Goal: Transaction & Acquisition: Purchase product/service

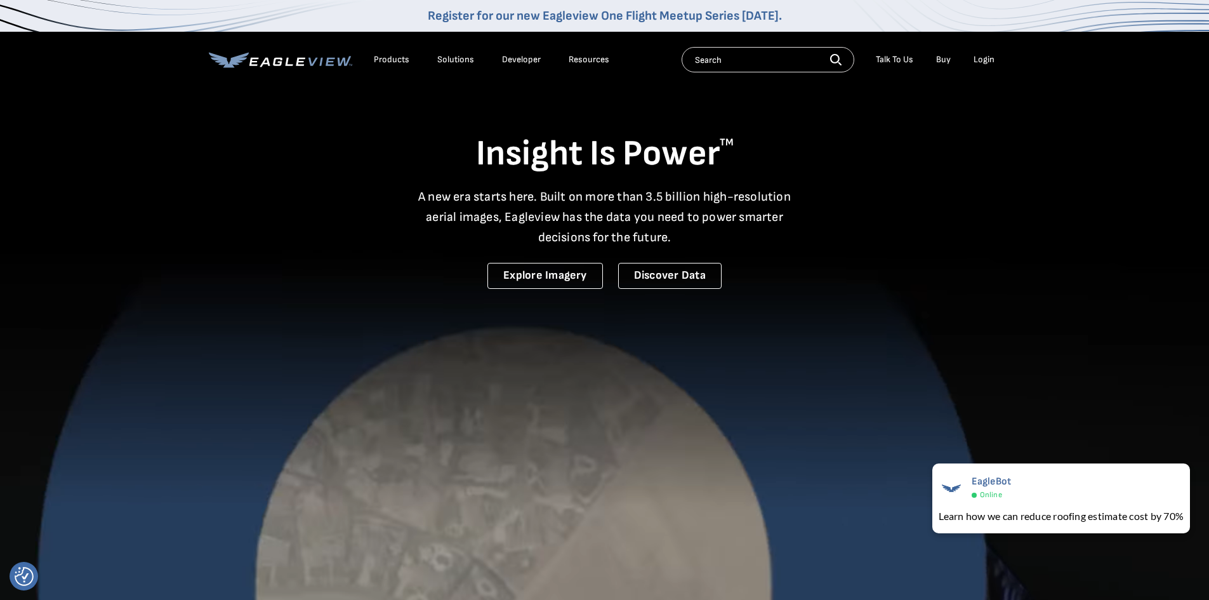
click at [979, 58] on div "Login" at bounding box center [984, 59] width 21 height 11
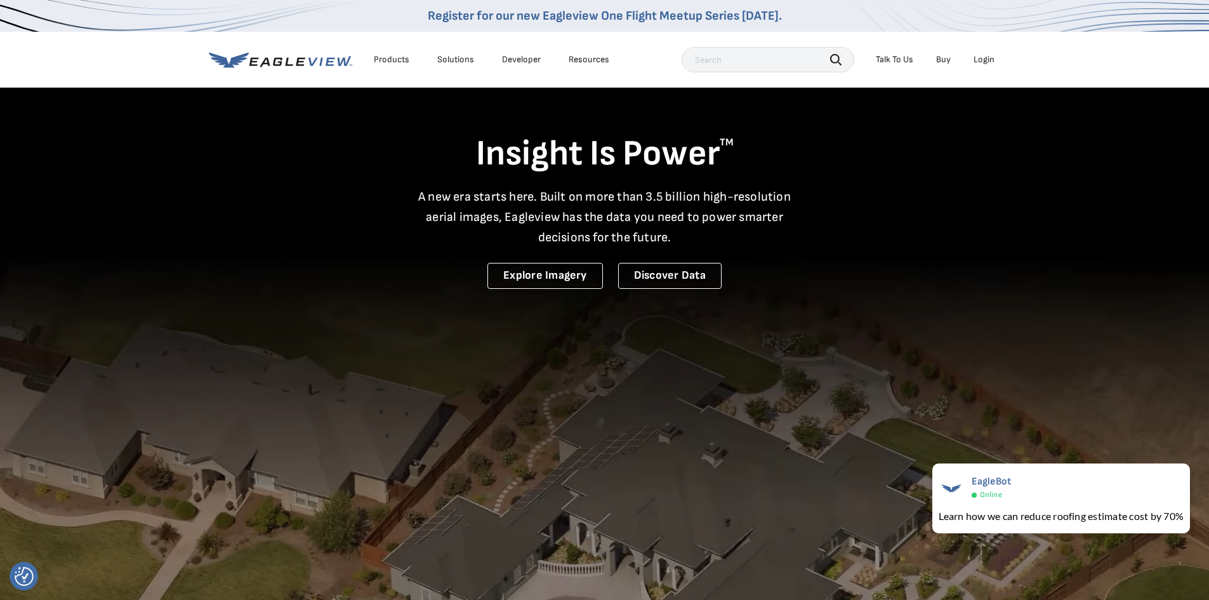
click at [979, 58] on div "Login" at bounding box center [984, 59] width 21 height 11
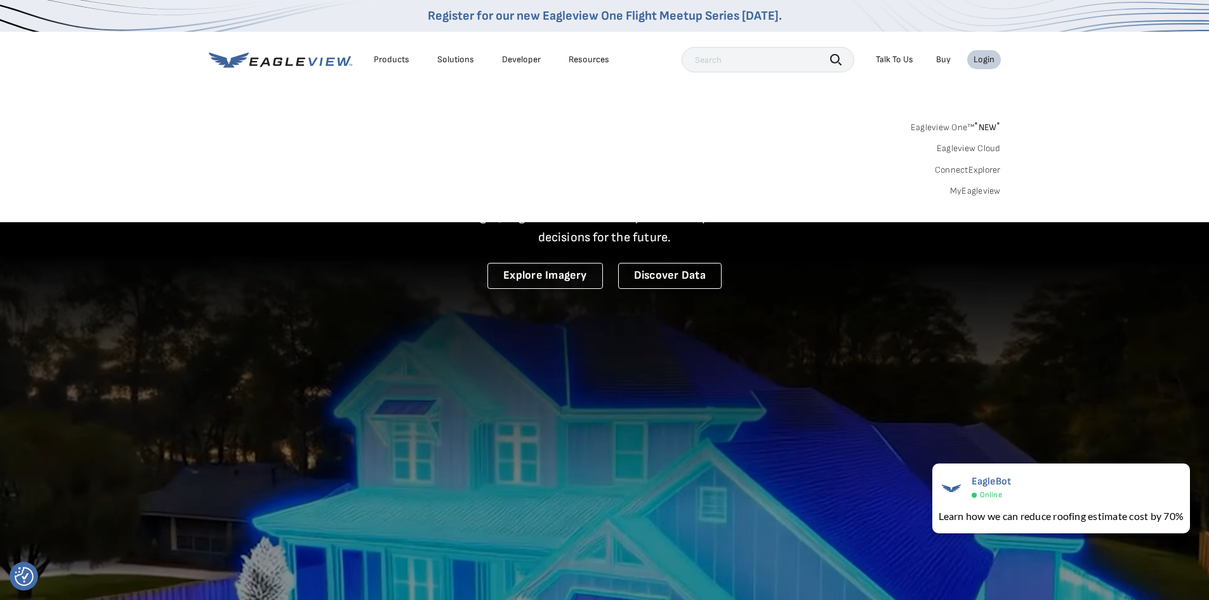
click at [964, 190] on link "MyEagleview" at bounding box center [975, 190] width 51 height 11
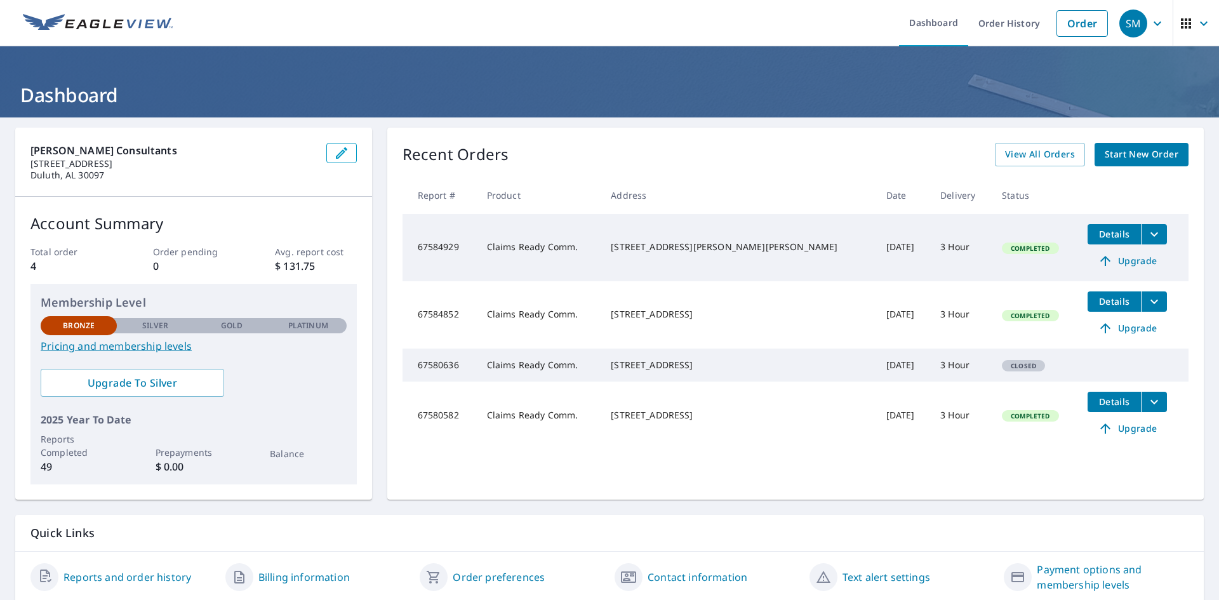
click at [1105, 157] on span "Start New Order" at bounding box center [1142, 155] width 74 height 16
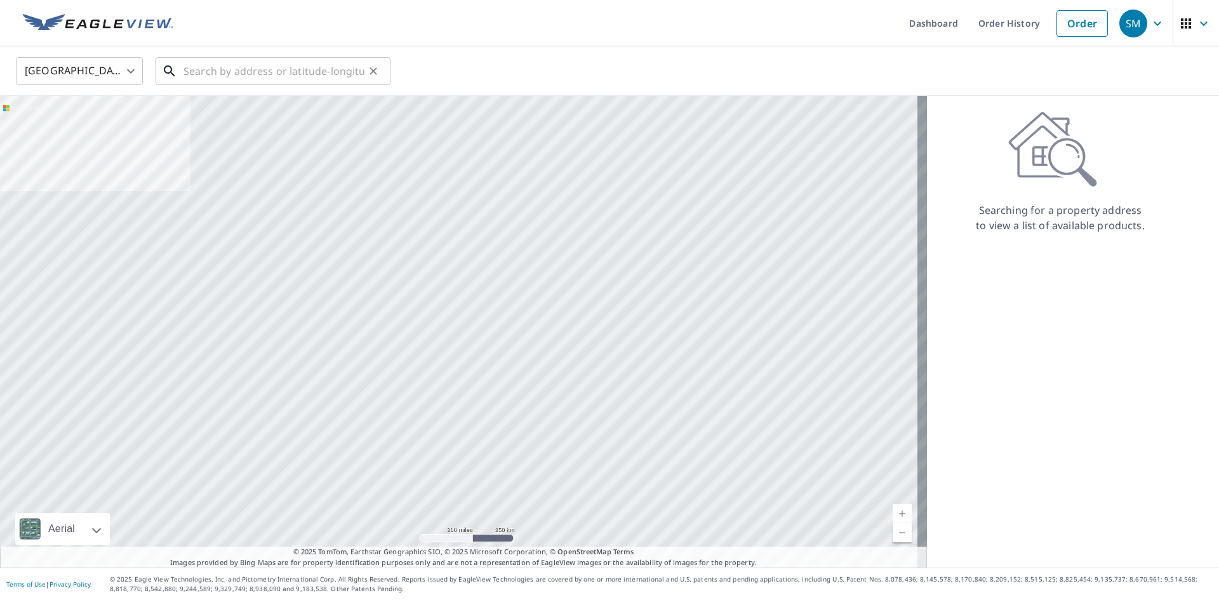
click at [263, 72] on input "text" at bounding box center [273, 71] width 181 height 36
paste input "419 3rd St, International Falls, MN 56649"
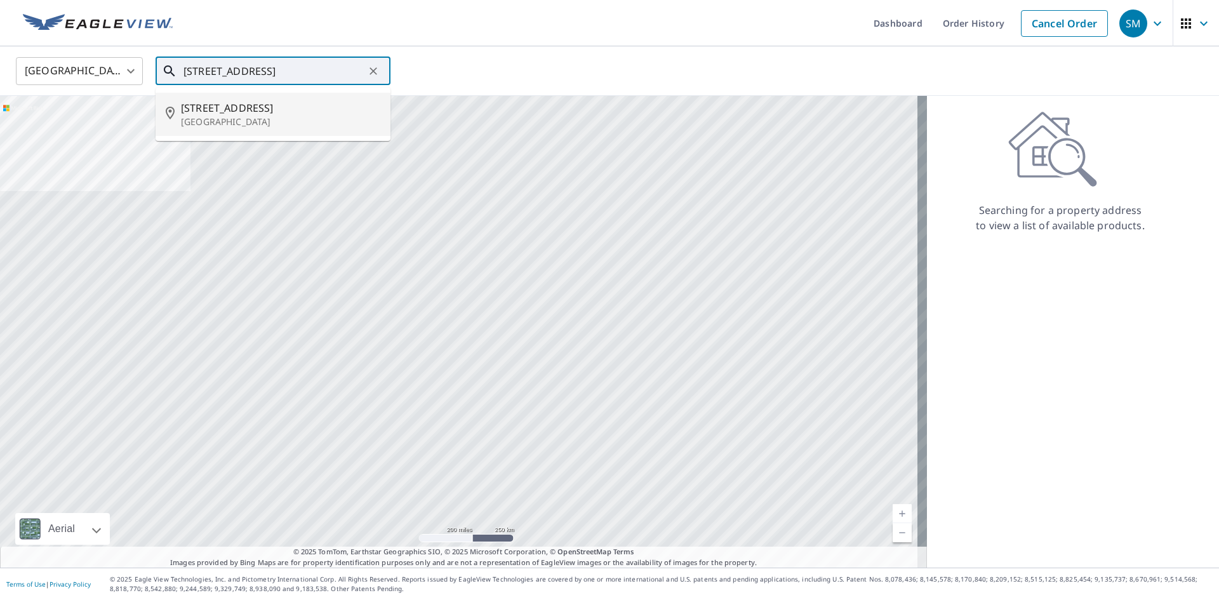
click at [231, 110] on span "419 3rd St" at bounding box center [280, 107] width 199 height 15
type input "419 3rd St International Falls, MN 56649"
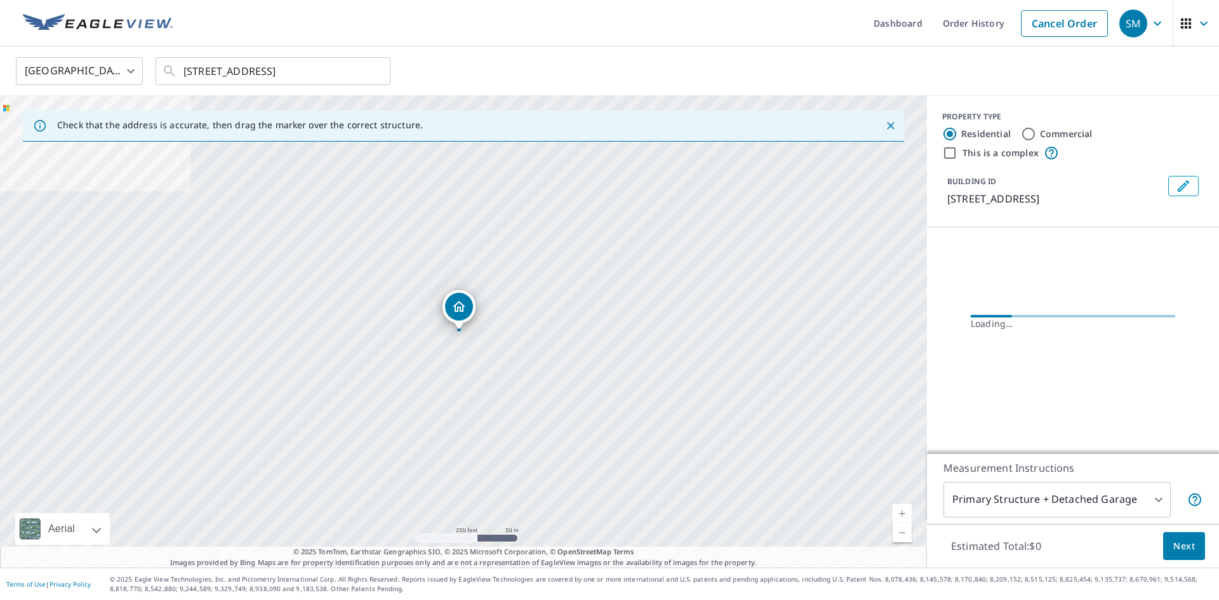
scroll to position [0, 0]
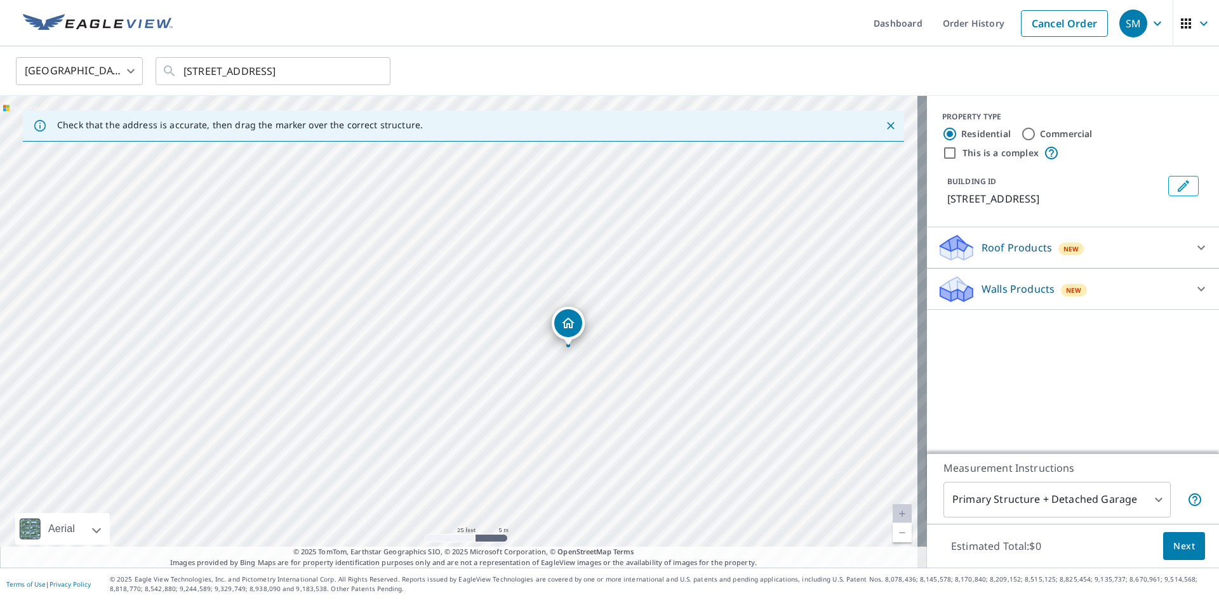
click at [485, 315] on div "419 3rd St International Falls, MN 56649" at bounding box center [463, 332] width 927 height 472
click at [1021, 138] on input "Commercial" at bounding box center [1028, 133] width 15 height 15
radio input "true"
type input "4"
click at [1115, 245] on div "Roof Products New" at bounding box center [1061, 248] width 249 height 30
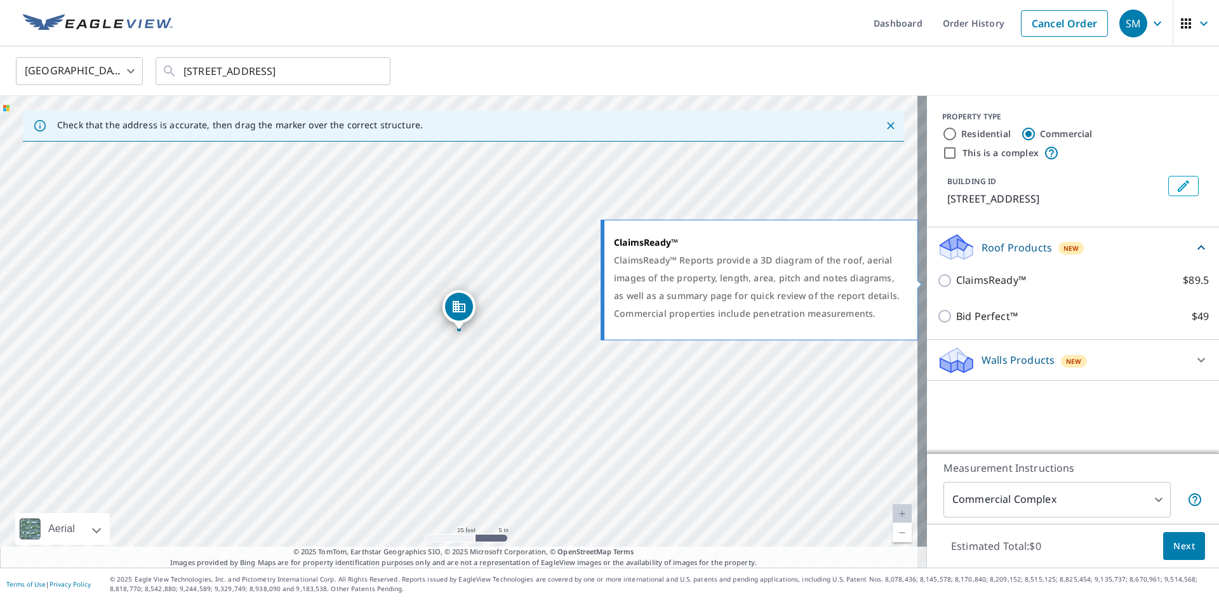
click at [956, 286] on p "ClaimsReady™" at bounding box center [991, 280] width 70 height 16
click at [946, 286] on input "ClaimsReady™ $89.5" at bounding box center [946, 280] width 19 height 15
checkbox input "true"
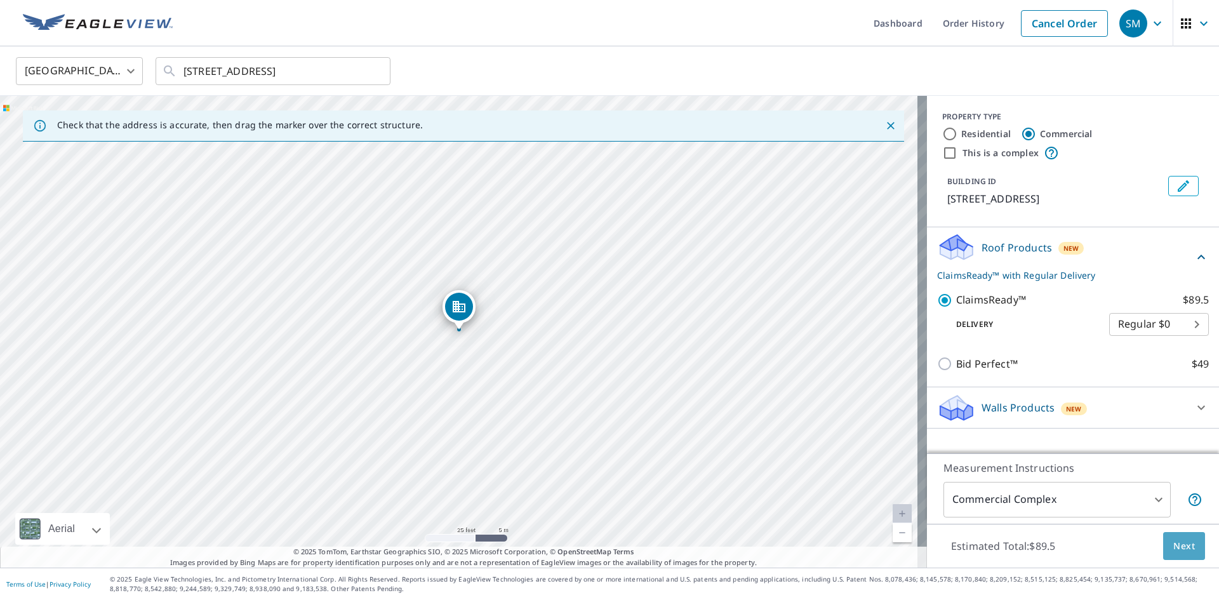
click at [1173, 544] on span "Next" at bounding box center [1184, 546] width 22 height 16
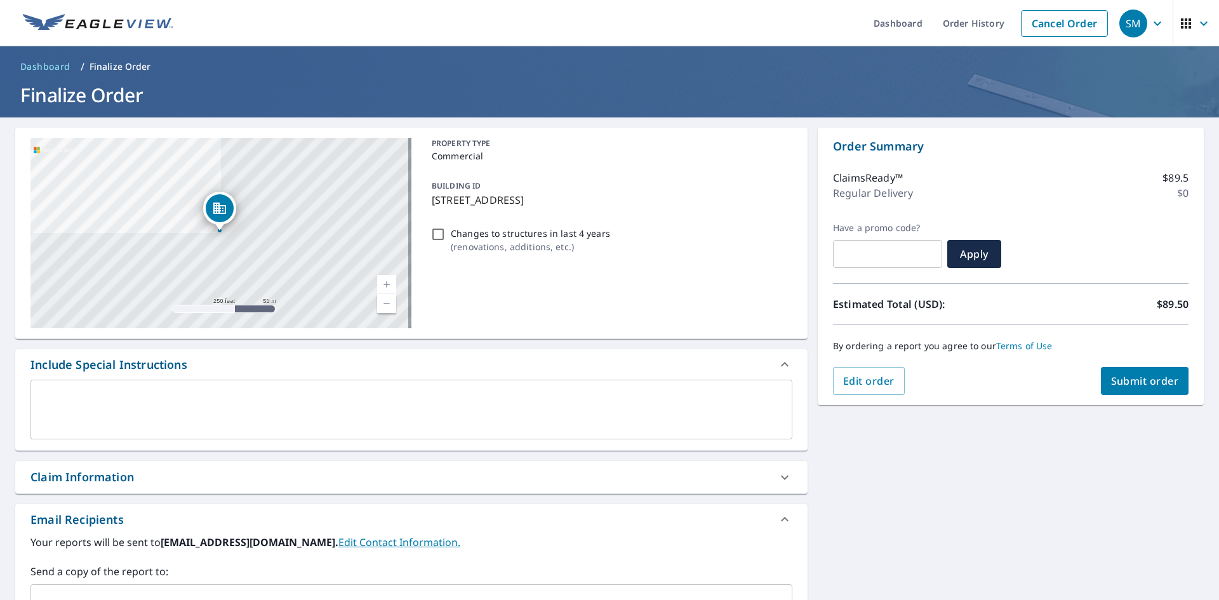
click at [873, 196] on p "Regular Delivery" at bounding box center [873, 192] width 80 height 15
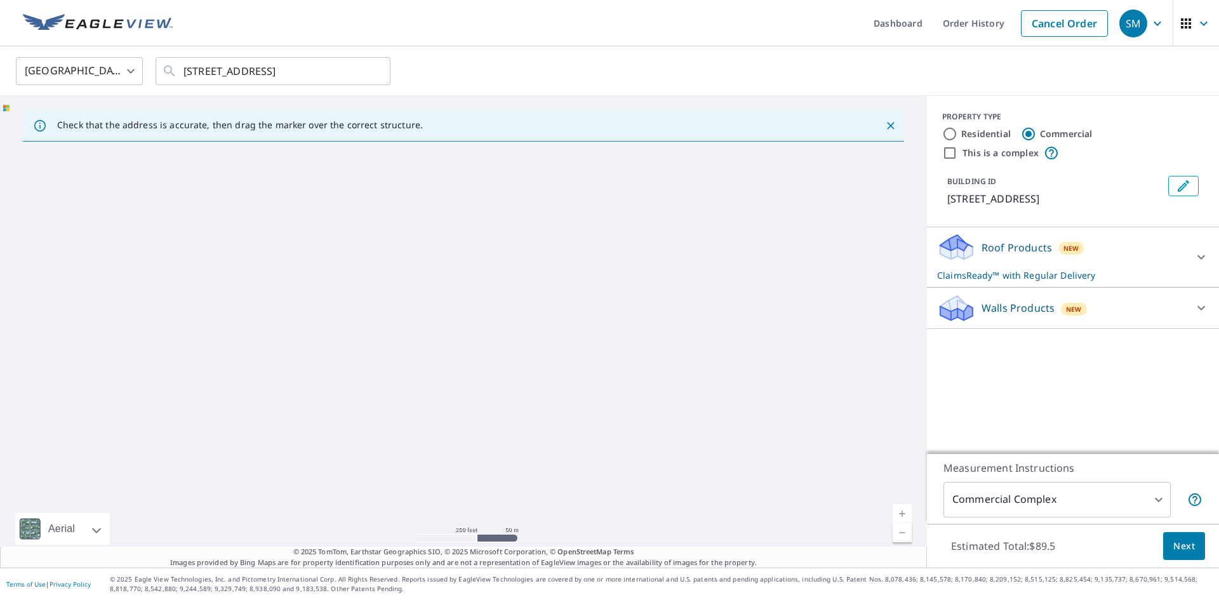
click at [1103, 251] on div "Roof Products New ClaimsReady™ with Regular Delivery" at bounding box center [1061, 257] width 249 height 50
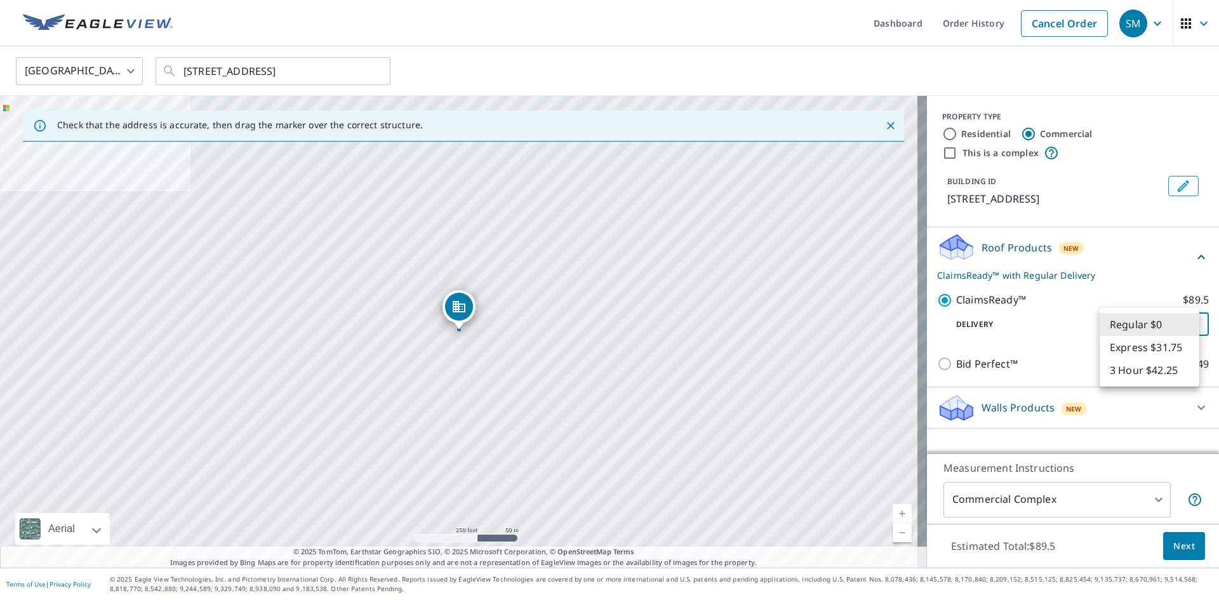
click at [1151, 331] on body "SM SM Dashboard Order History Cancel Order SM United States US ​ 419 3rd St Int…" at bounding box center [609, 300] width 1219 height 600
click at [1143, 369] on li "3 Hour $42.25" at bounding box center [1149, 370] width 100 height 23
type input "7"
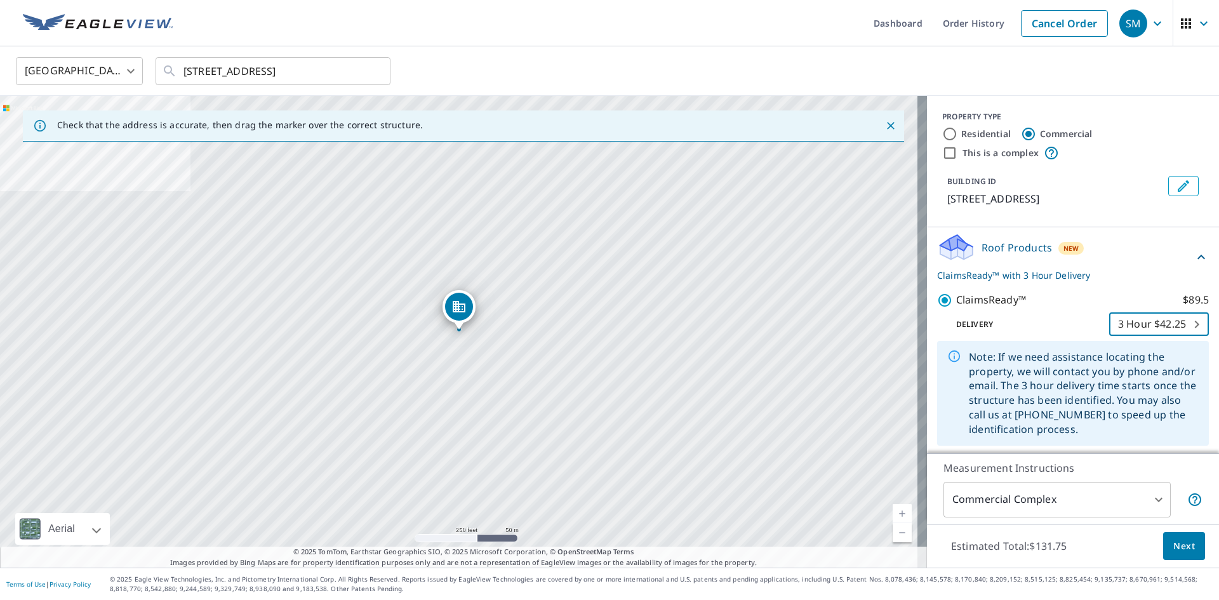
click at [1176, 543] on span "Next" at bounding box center [1184, 546] width 22 height 16
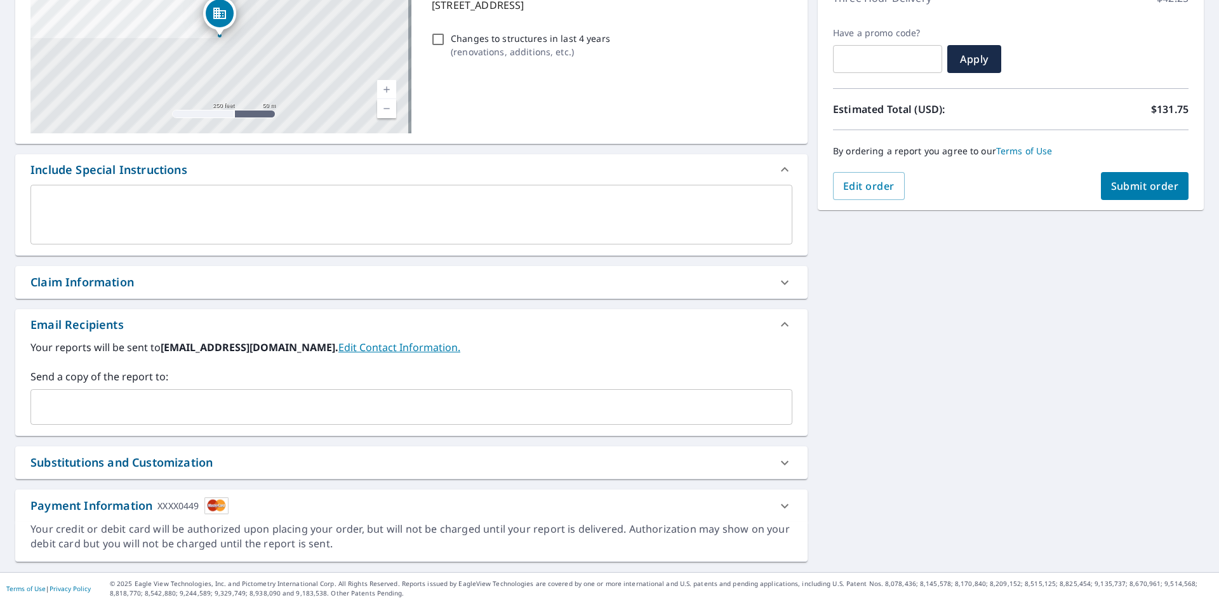
scroll to position [199, 0]
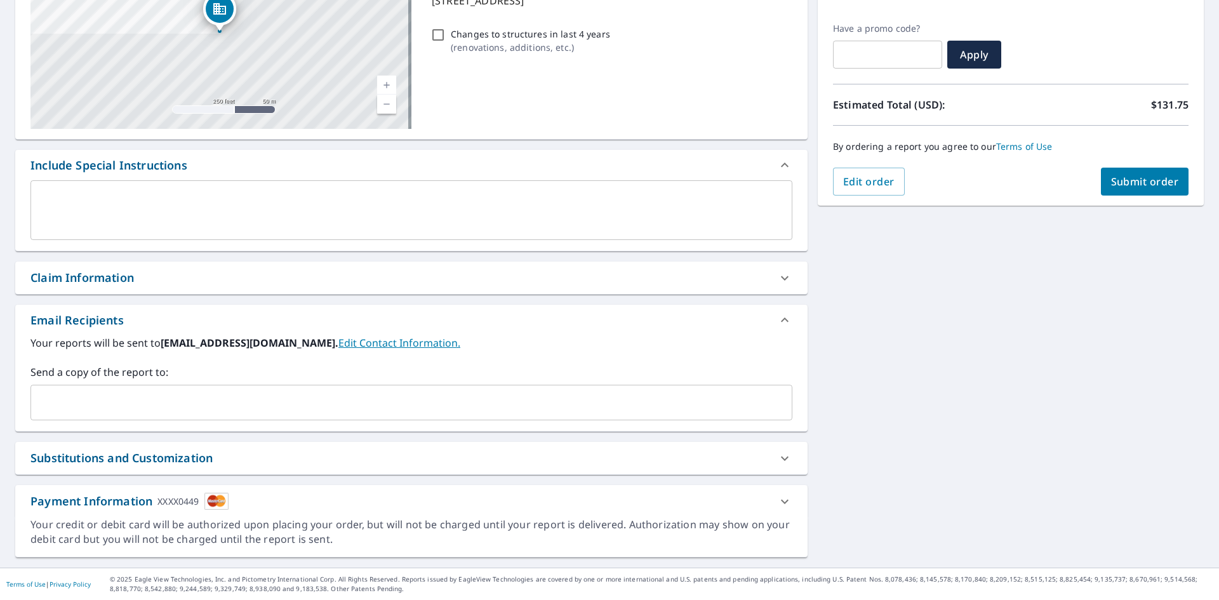
click at [358, 510] on div "Payment Information XXXX0449" at bounding box center [411, 501] width 792 height 32
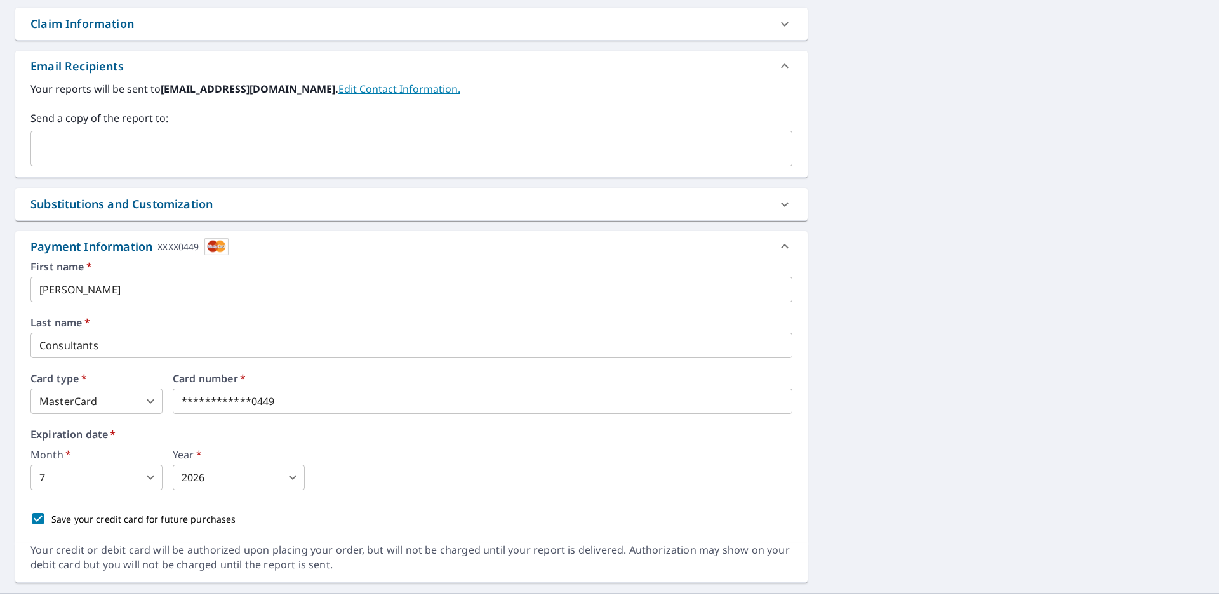
scroll to position [479, 0]
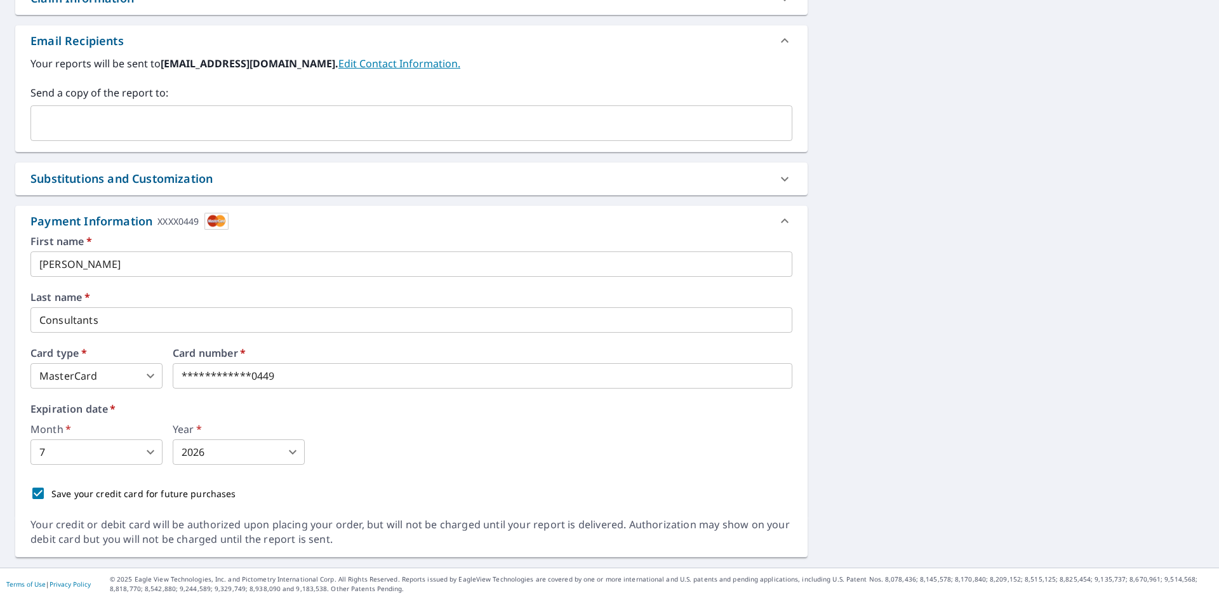
click at [40, 489] on input "Save your credit card for future purchases" at bounding box center [38, 493] width 27 height 27
checkbox input "false"
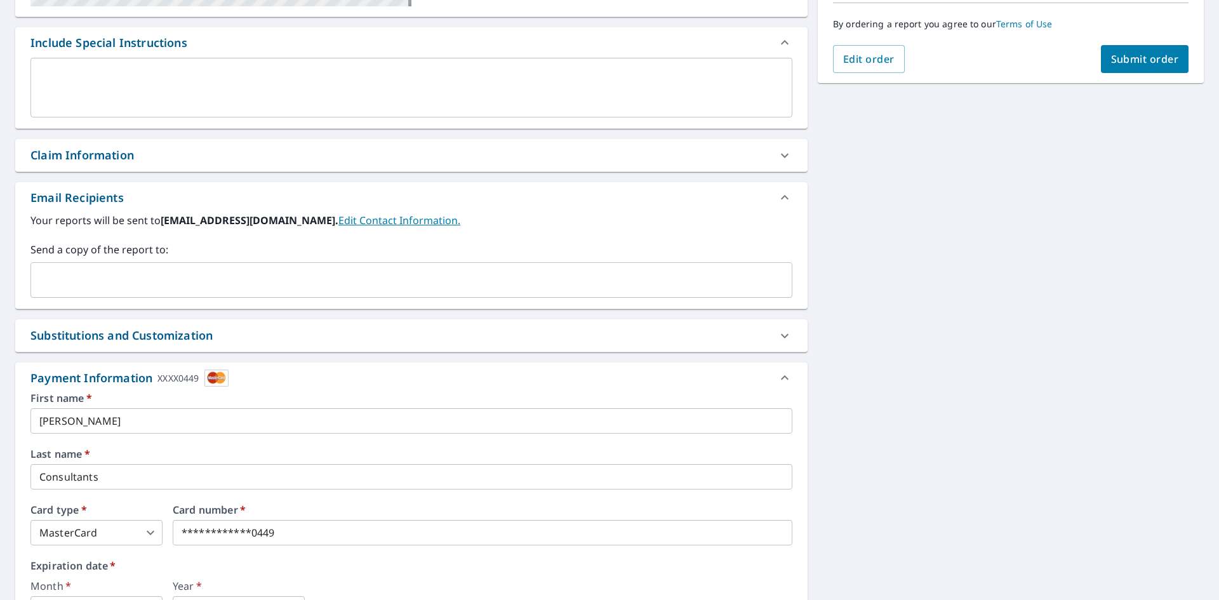
scroll to position [352, 0]
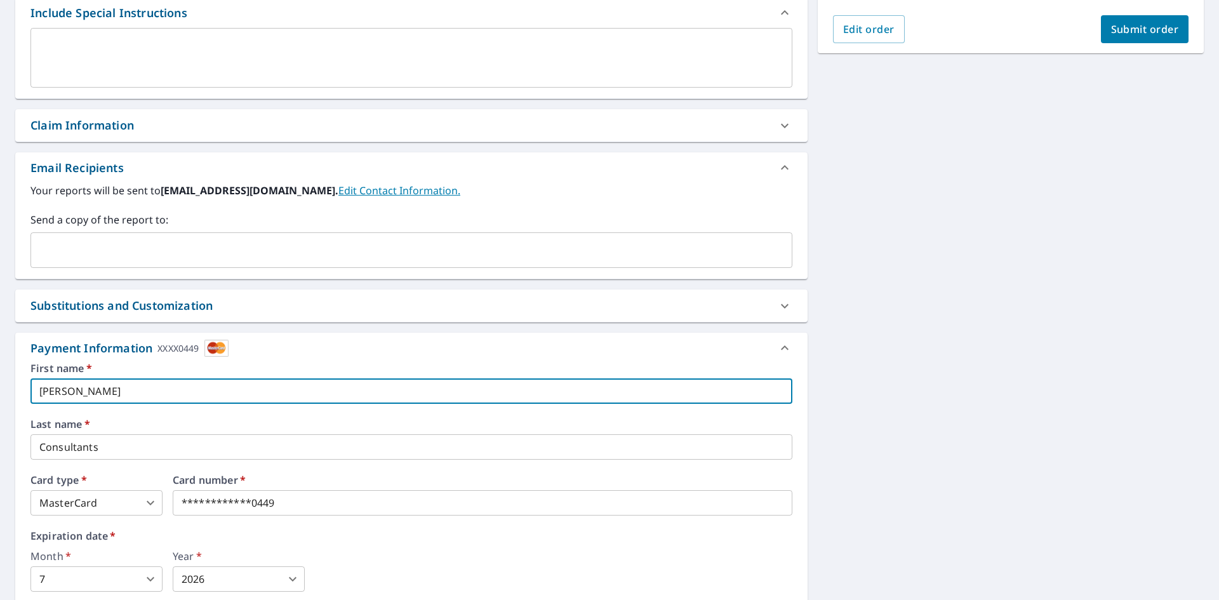
click at [344, 392] on input "Walker" at bounding box center [411, 390] width 762 height 25
type input "W"
type input "Sarthak"
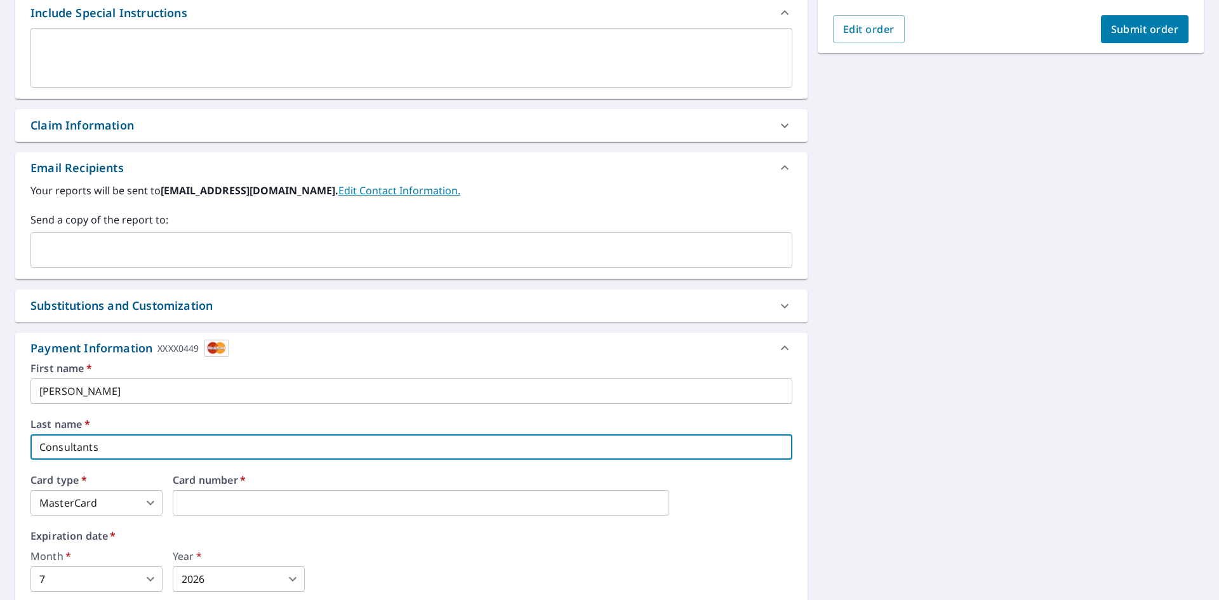
drag, startPoint x: 121, startPoint y: 448, endPoint x: 34, endPoint y: 448, distance: 87.6
click at [33, 449] on input "Consultants" at bounding box center [411, 446] width 762 height 25
type input "Mistry"
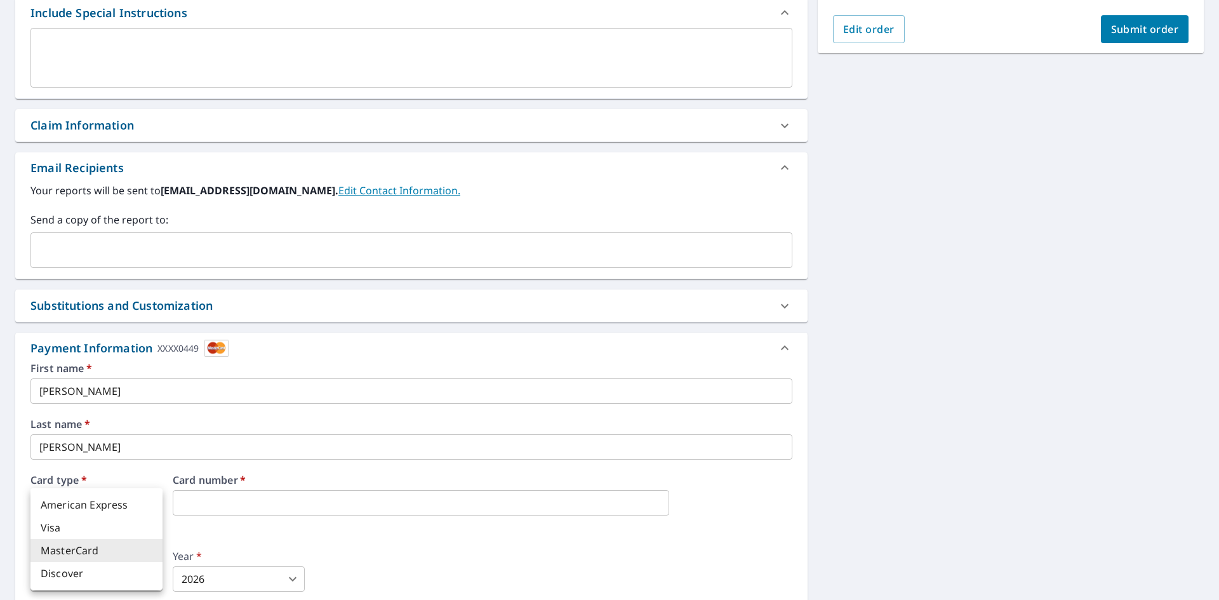
click at [127, 501] on body "SM SM Dashboard Order History Cancel Order SM Dashboard / Finalize Order Finali…" at bounding box center [609, 300] width 1219 height 600
click at [94, 524] on li "Visa" at bounding box center [96, 527] width 132 height 23
type input "2"
click at [278, 528] on div "First name   * Sarthak ​ Last name   * Mistry ​ Card type   * Visa 2 ​ Card num…" at bounding box center [411, 498] width 762 height 270
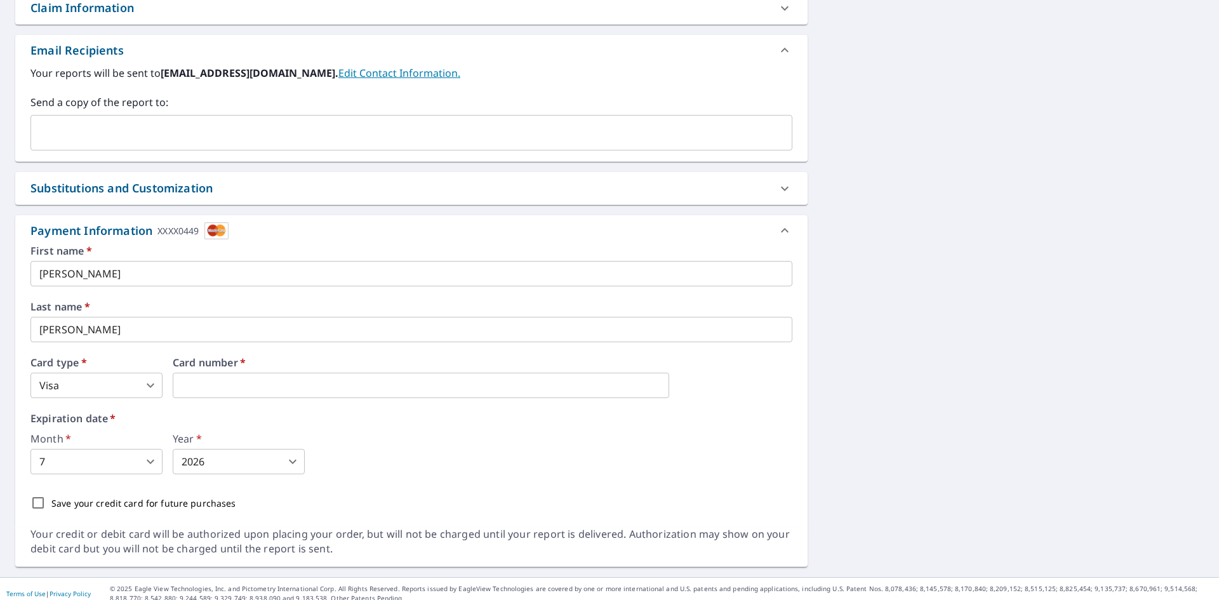
scroll to position [479, 0]
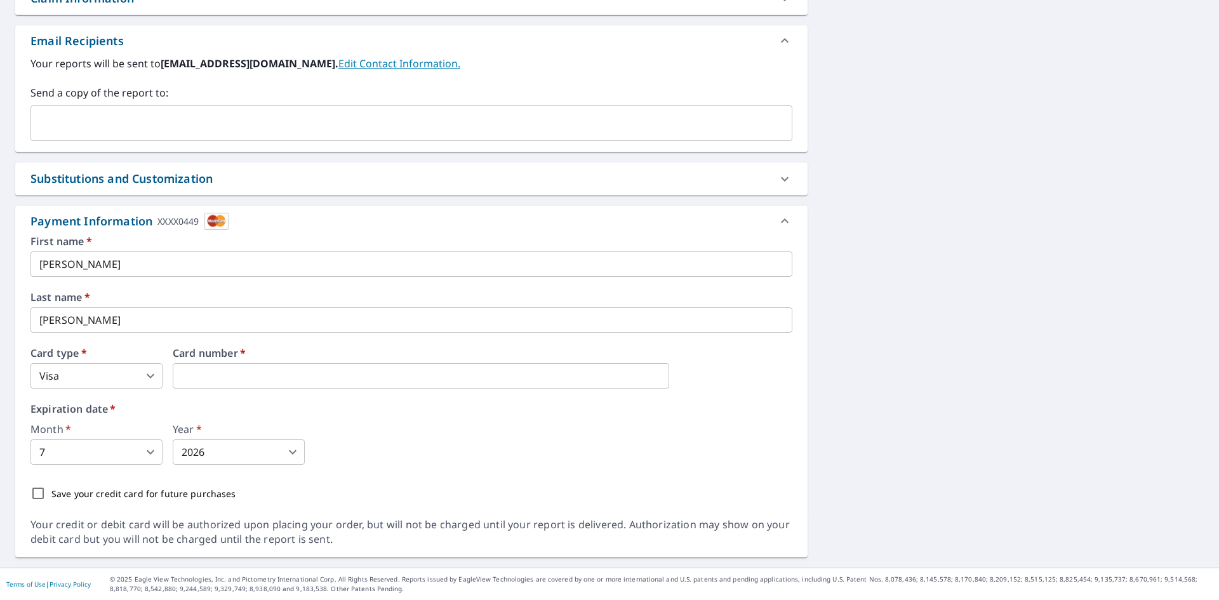
click at [131, 456] on body "SM SM Dashboard Order History Cancel Order SM Dashboard / Finalize Order Finali…" at bounding box center [609, 300] width 1219 height 600
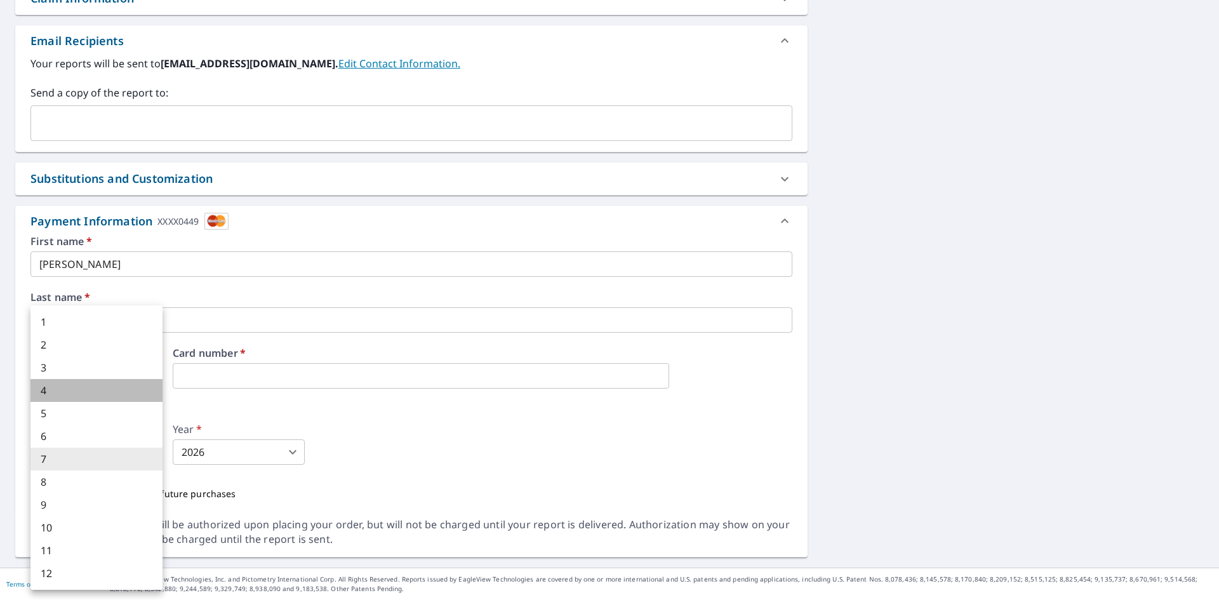
click at [62, 392] on li "4" at bounding box center [96, 390] width 132 height 23
type input "4"
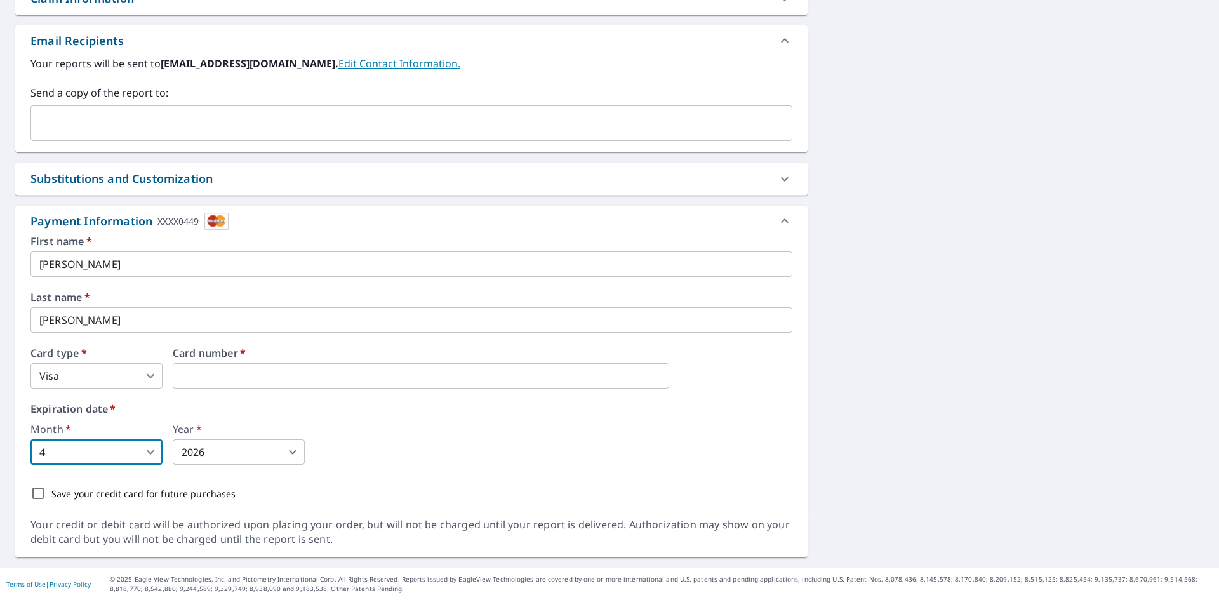
click at [239, 455] on body "SM SM Dashboard Order History Cancel Order SM Dashboard / Finalize Order Finali…" at bounding box center [609, 300] width 1219 height 600
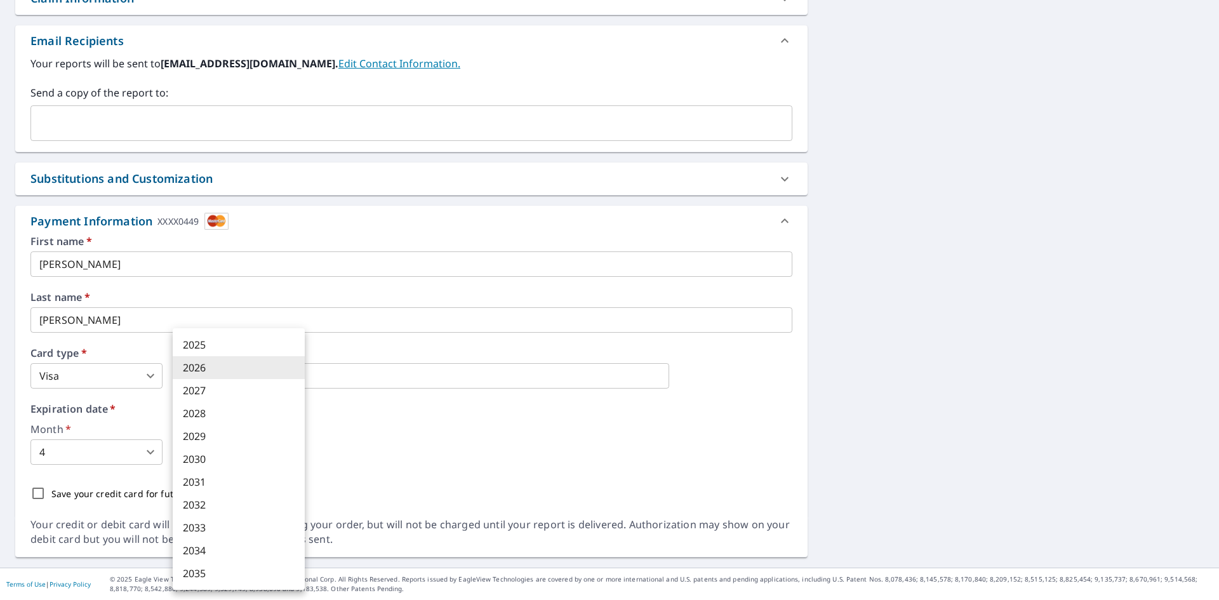
click at [217, 461] on li "2030" at bounding box center [239, 459] width 132 height 23
type input "2030"
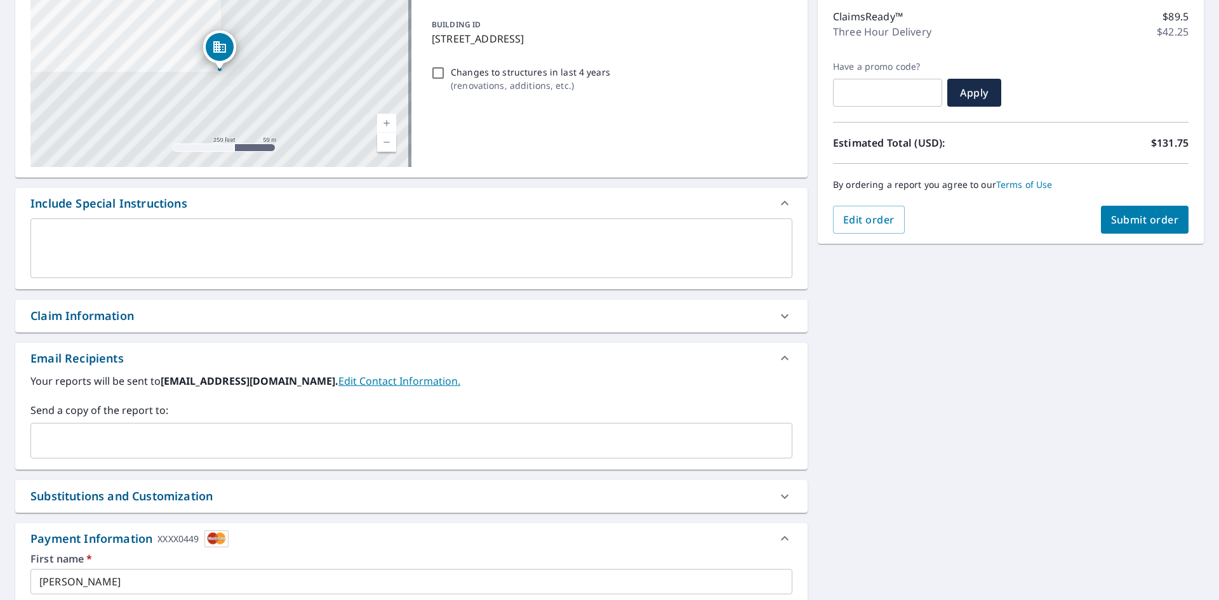
click at [851, 495] on div "419 3rd St International Falls, MN 56649 Aerial Road A standard road map Aerial…" at bounding box center [609, 420] width 1219 height 929
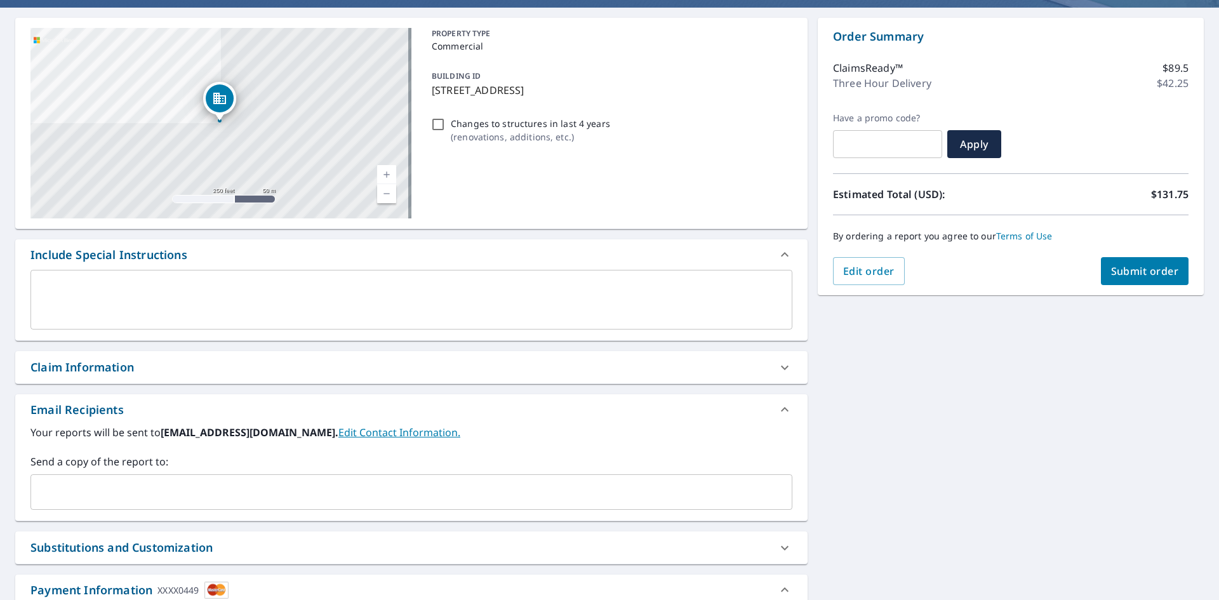
scroll to position [0, 0]
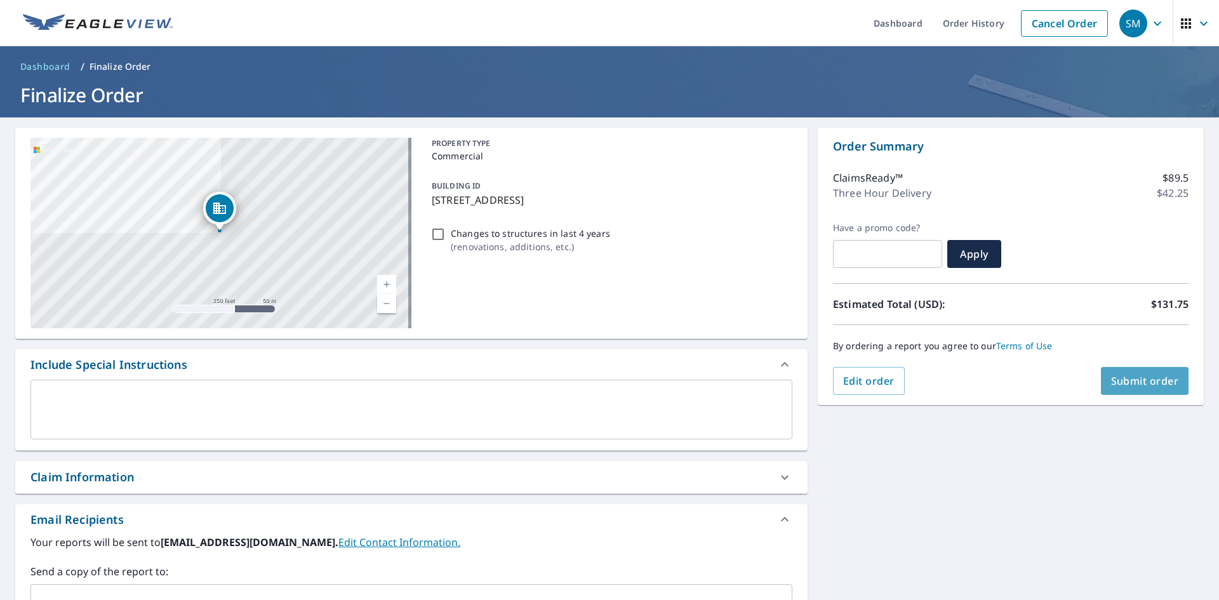
click at [1163, 376] on span "Submit order" at bounding box center [1145, 381] width 68 height 14
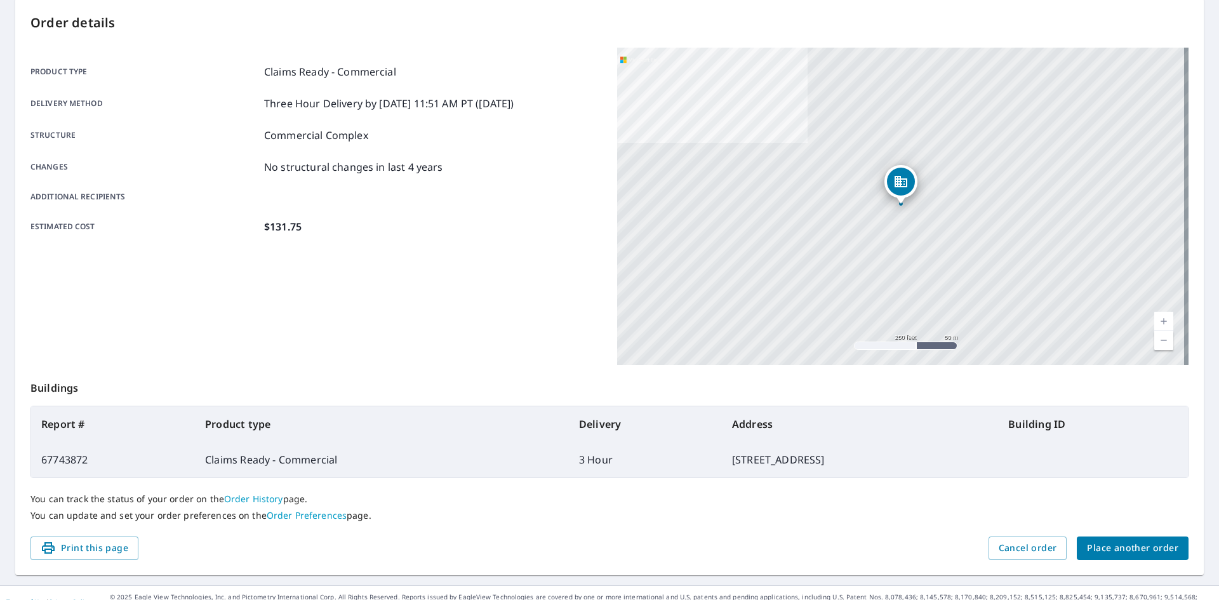
scroll to position [147, 0]
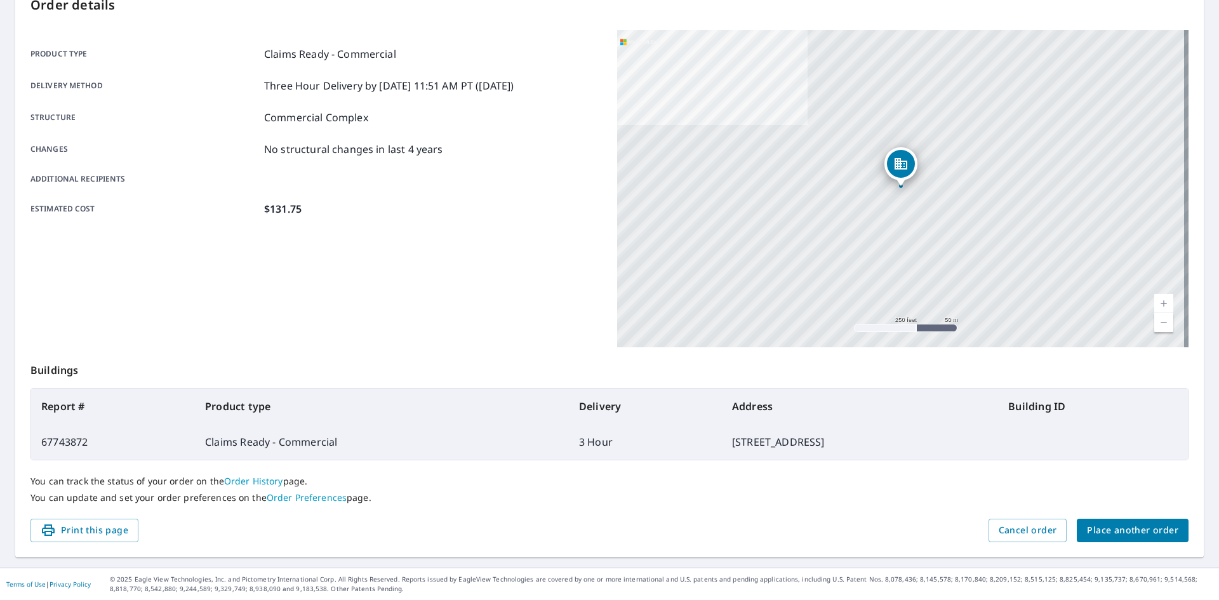
drag, startPoint x: 101, startPoint y: 528, endPoint x: 494, endPoint y: 262, distance: 474.5
click at [101, 528] on span "Print this page" at bounding box center [85, 530] width 88 height 16
